Goal: Transaction & Acquisition: Book appointment/travel/reservation

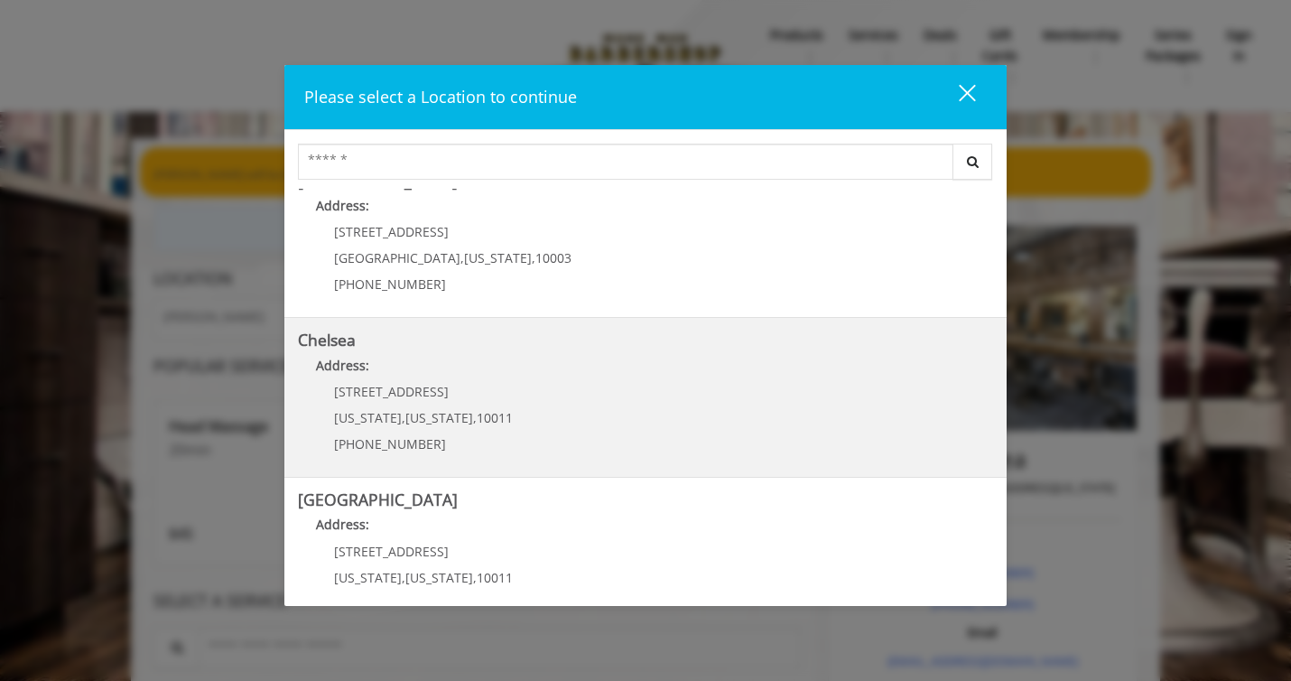
scroll to position [34, 0]
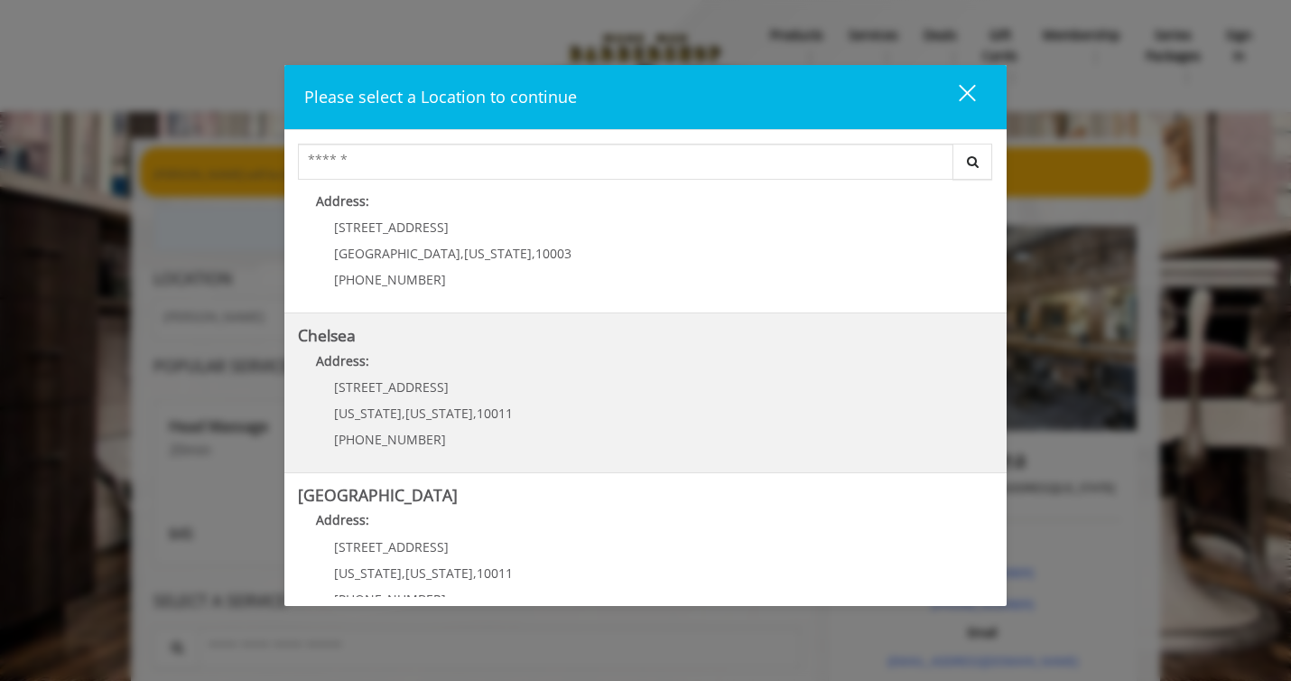
click at [440, 406] on span "[US_STATE]" at bounding box center [439, 412] width 68 height 17
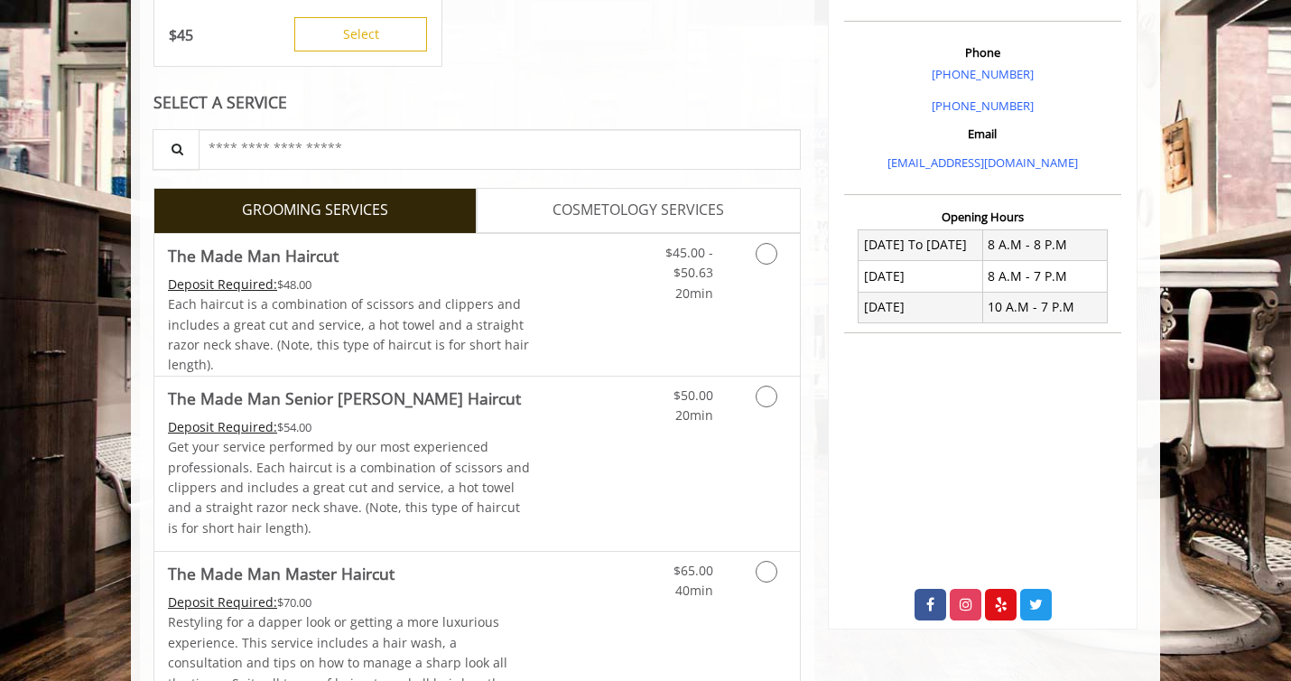
scroll to position [514, 0]
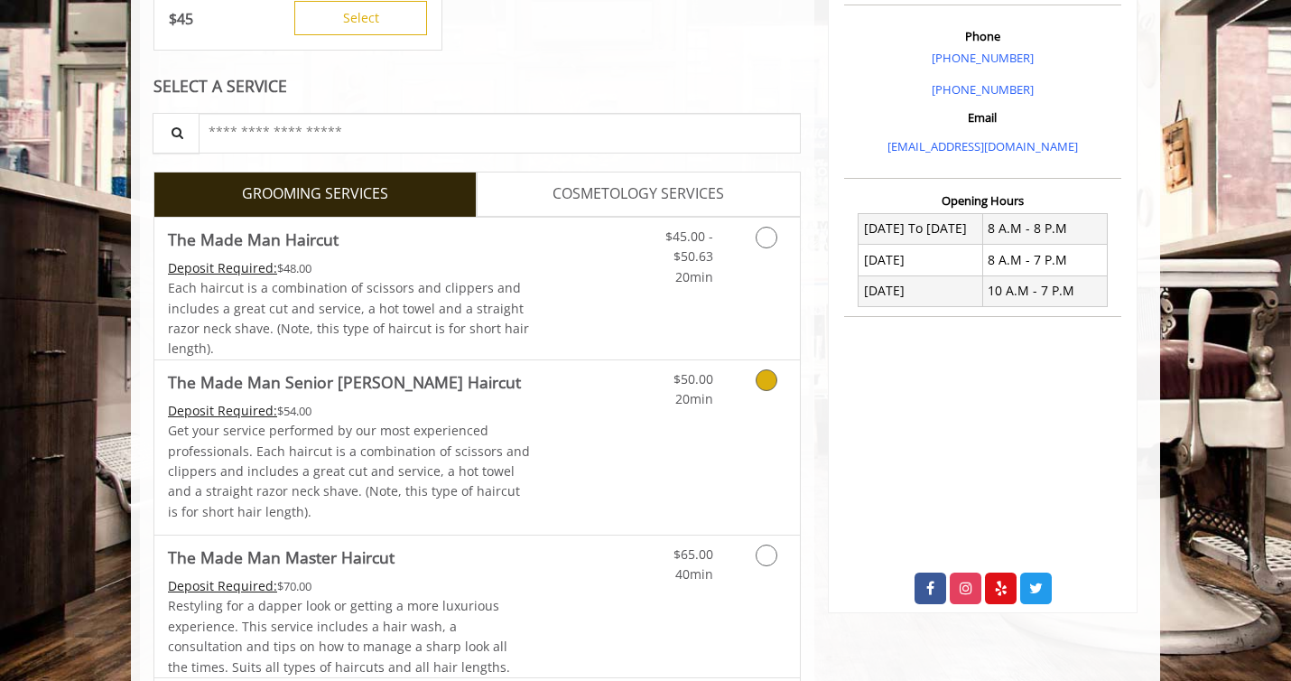
click at [764, 391] on icon "Grooming services" at bounding box center [766, 380] width 22 height 22
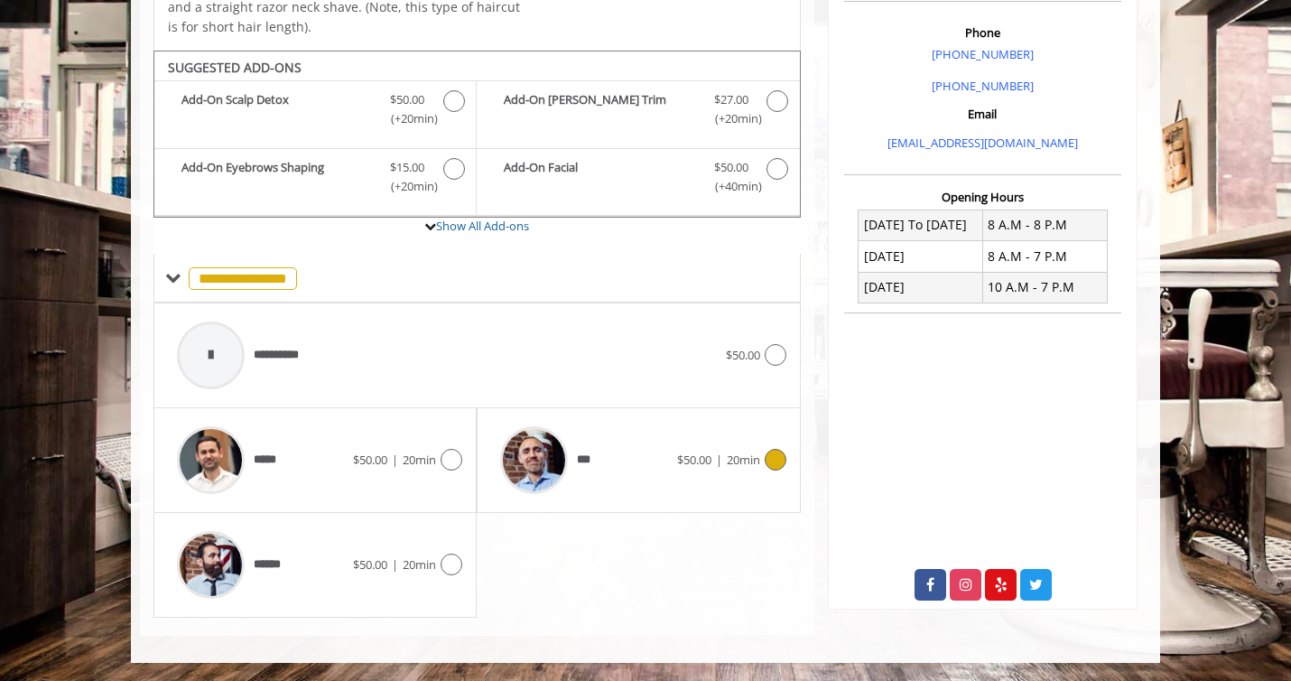
scroll to position [604, 0]
click at [764, 459] on div at bounding box center [773, 460] width 26 height 22
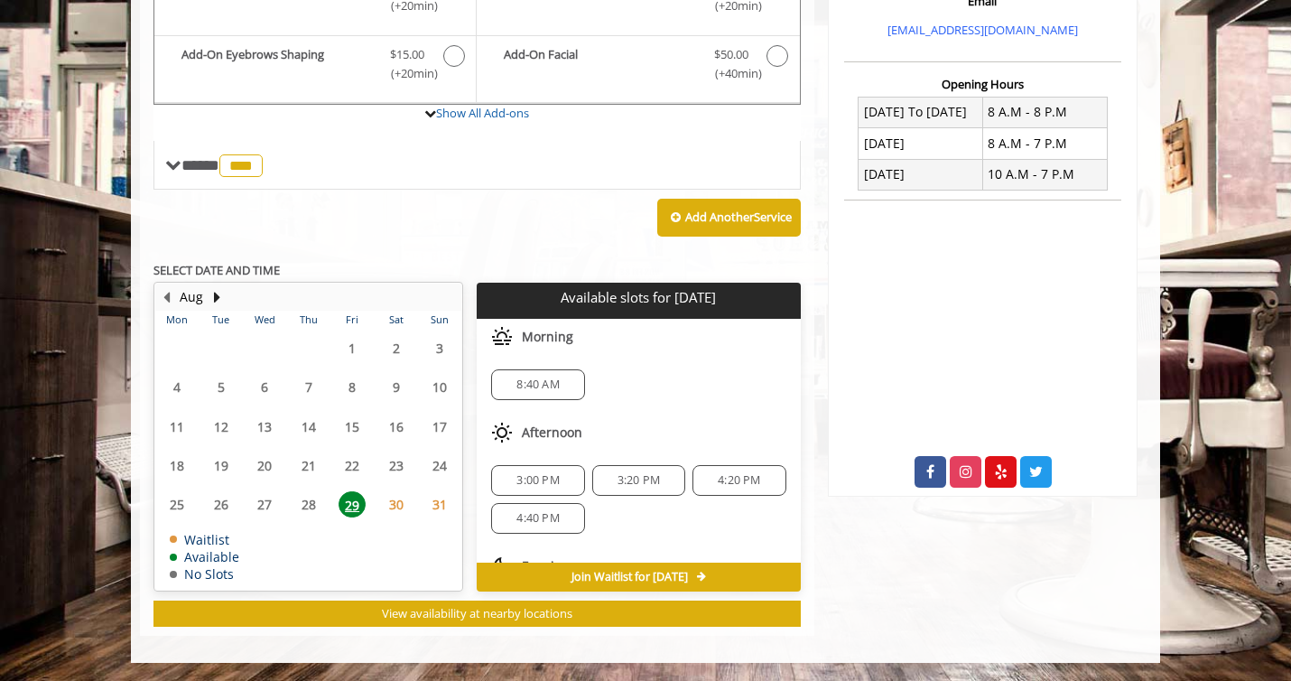
scroll to position [740, 0]
click at [405, 494] on span "30" at bounding box center [396, 504] width 27 height 26
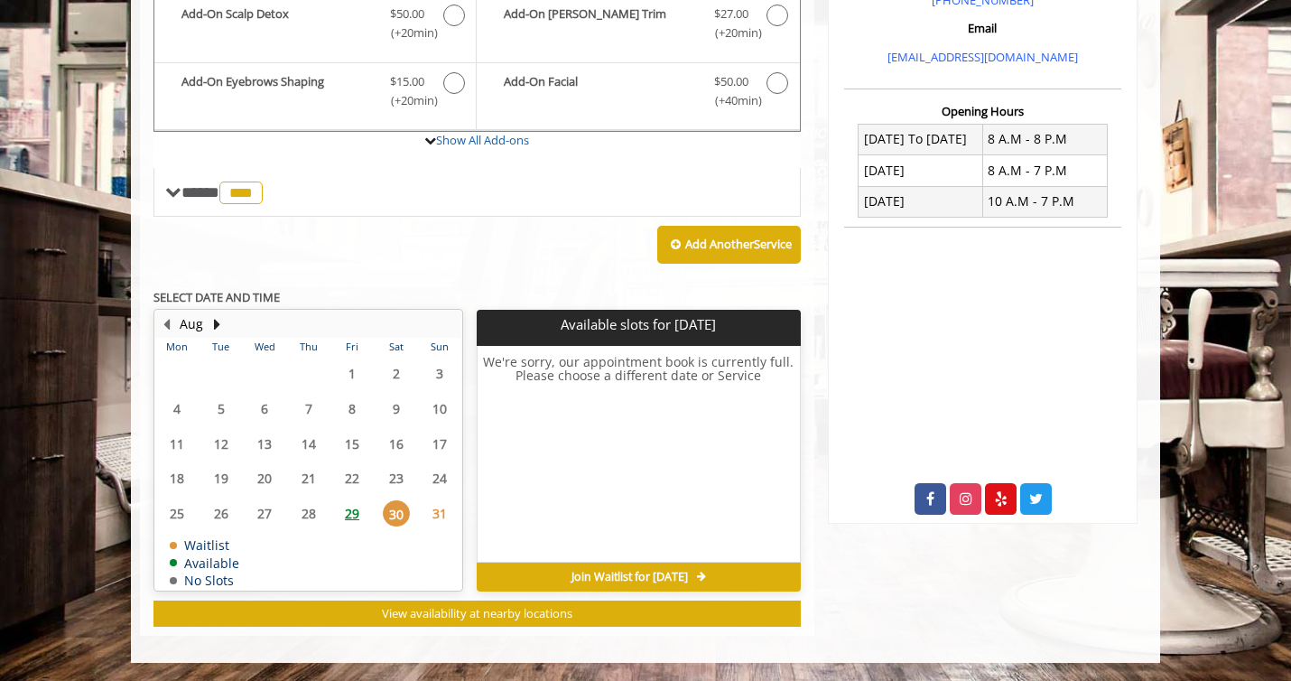
click at [436, 500] on span "31" at bounding box center [439, 513] width 27 height 26
click at [215, 314] on button "Next Month" at bounding box center [216, 324] width 14 height 20
click at [223, 386] on span "2" at bounding box center [221, 373] width 27 height 26
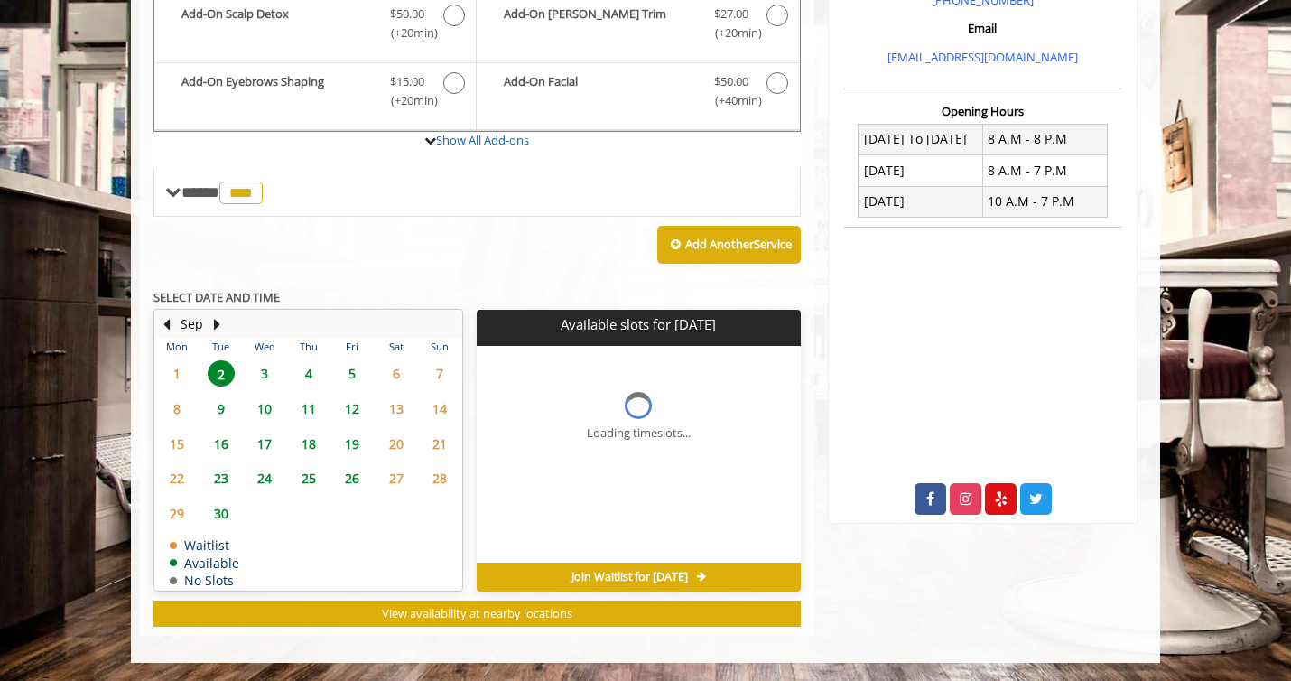
scroll to position [740, 0]
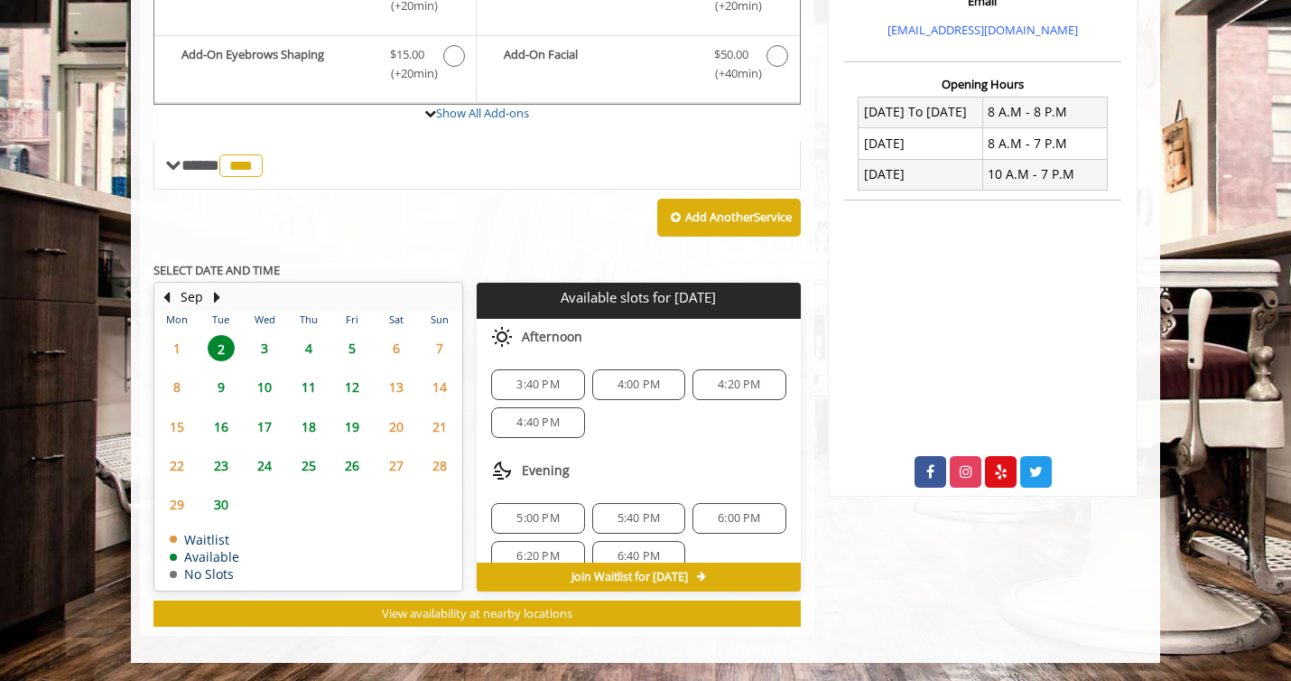
click at [271, 339] on span "3" at bounding box center [264, 348] width 27 height 26
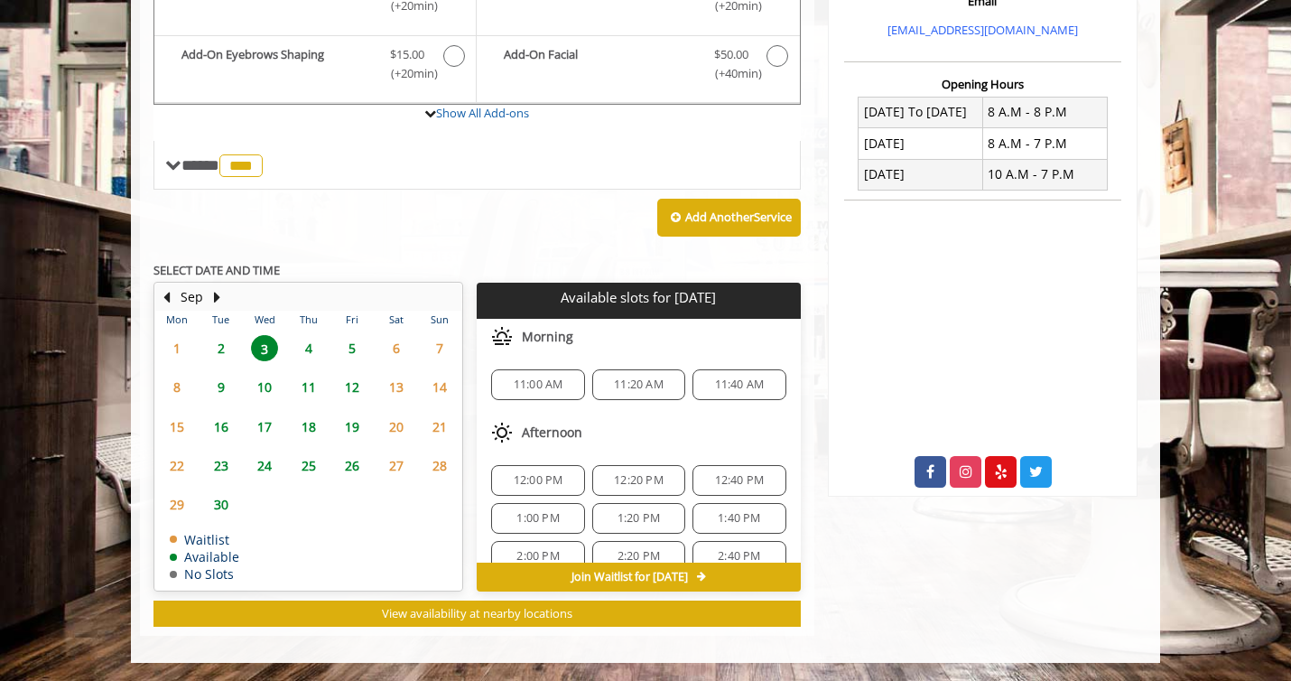
click at [310, 341] on span "4" at bounding box center [308, 348] width 27 height 26
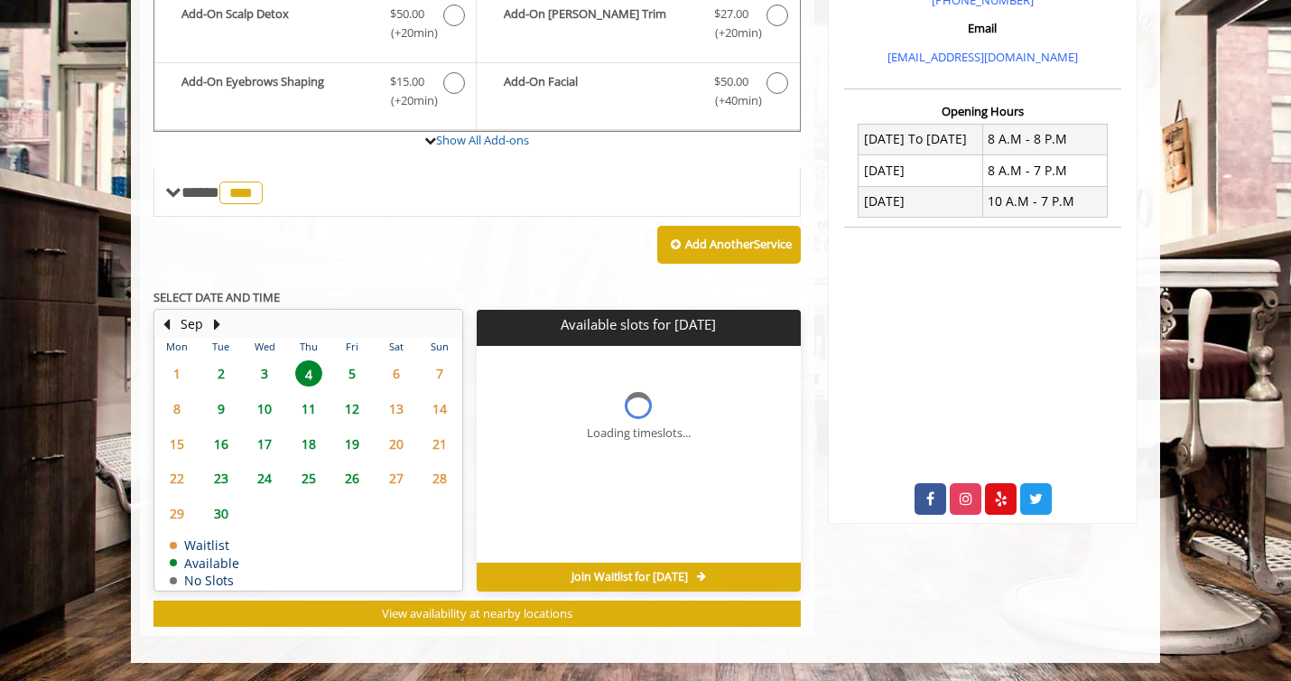
scroll to position [713, 0]
click at [347, 363] on span "5" at bounding box center [351, 373] width 27 height 26
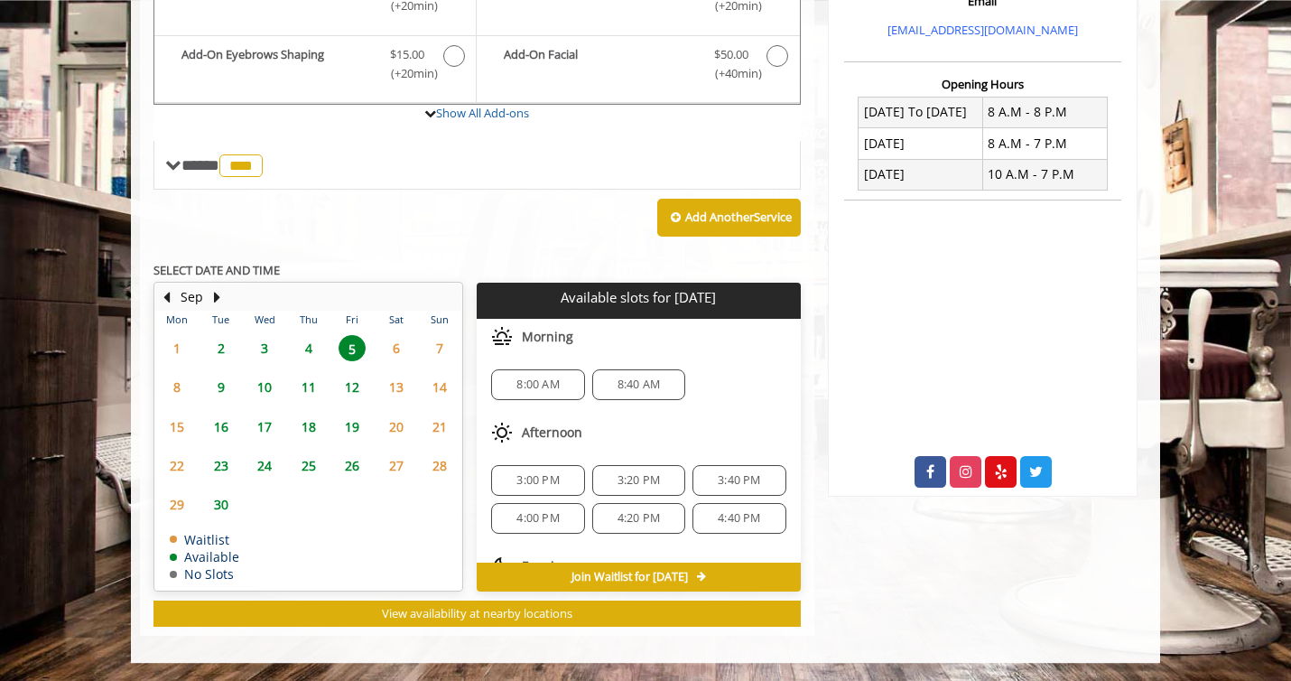
scroll to position [706, 0]
